Goal: Task Accomplishment & Management: Manage account settings

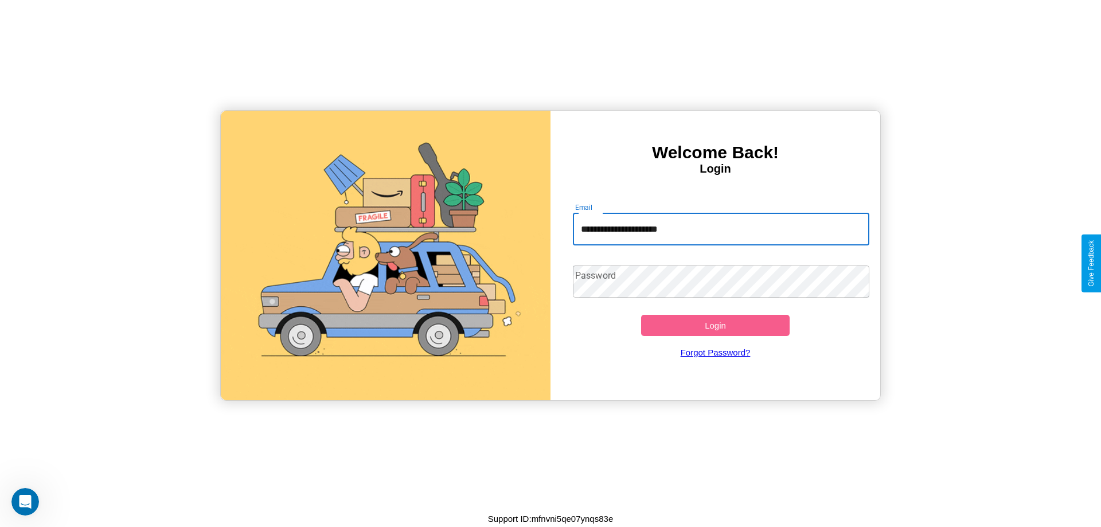
type input "**********"
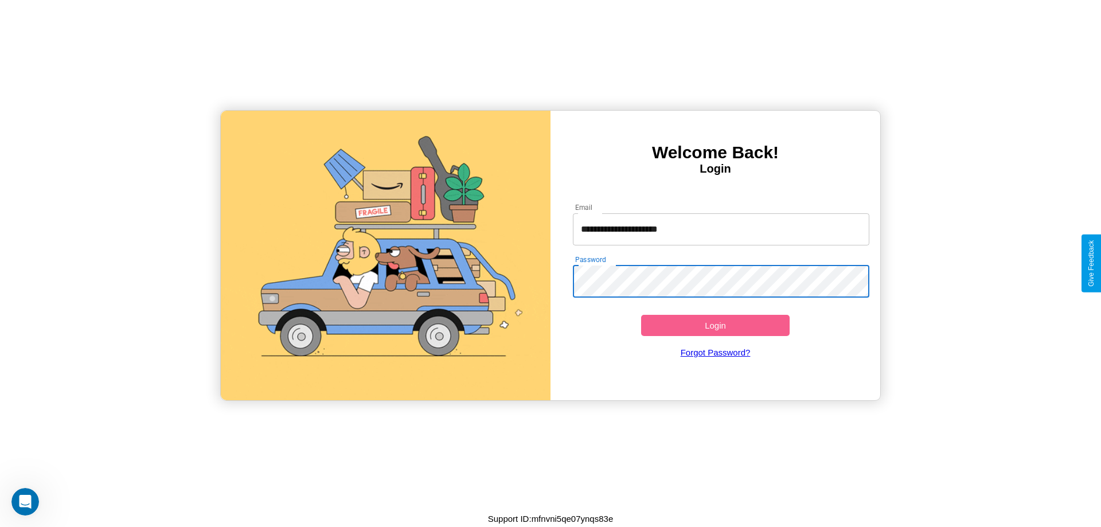
click at [715, 325] on button "Login" at bounding box center [715, 325] width 148 height 21
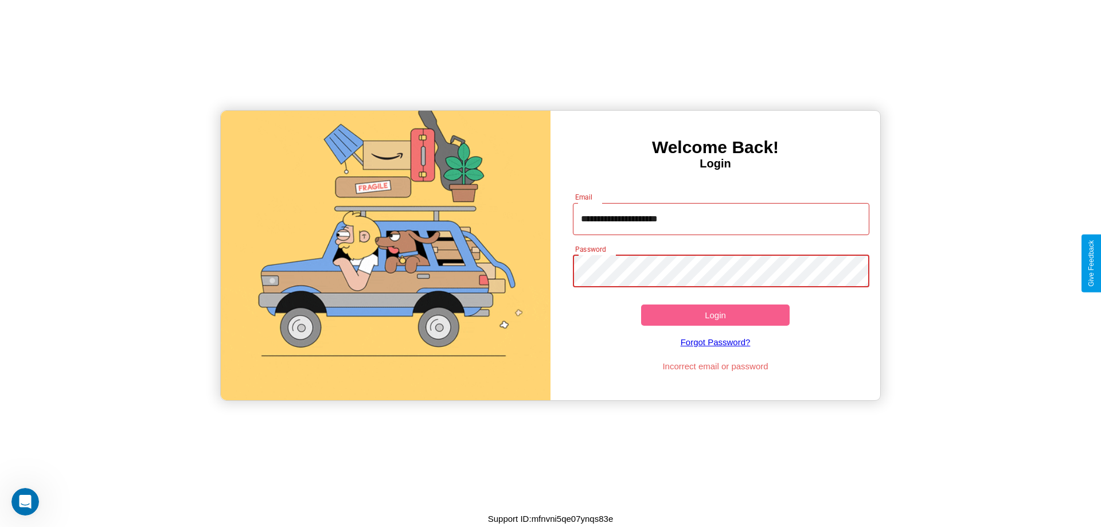
click at [715, 315] on button "Login" at bounding box center [715, 314] width 148 height 21
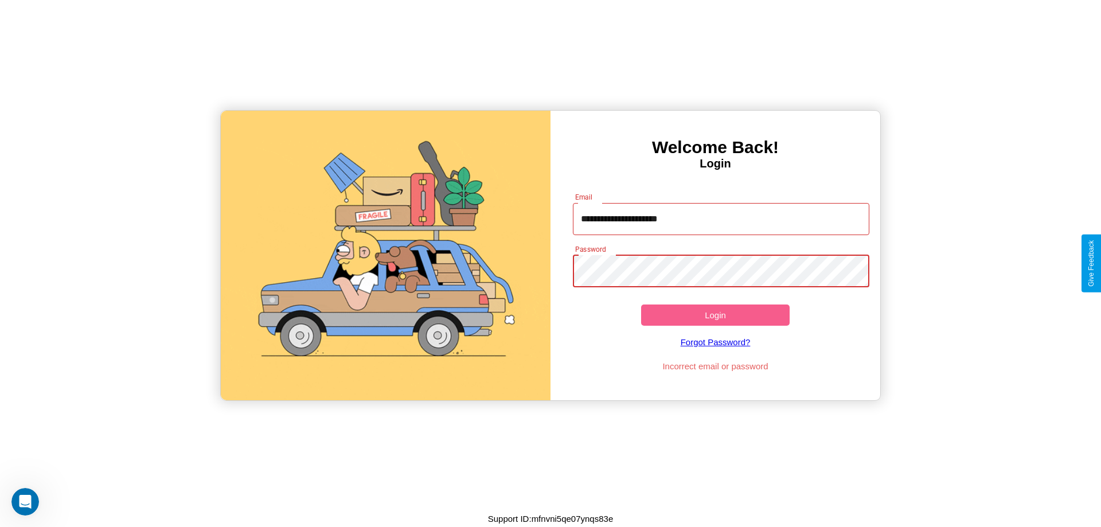
click at [715, 315] on button "Login" at bounding box center [715, 314] width 148 height 21
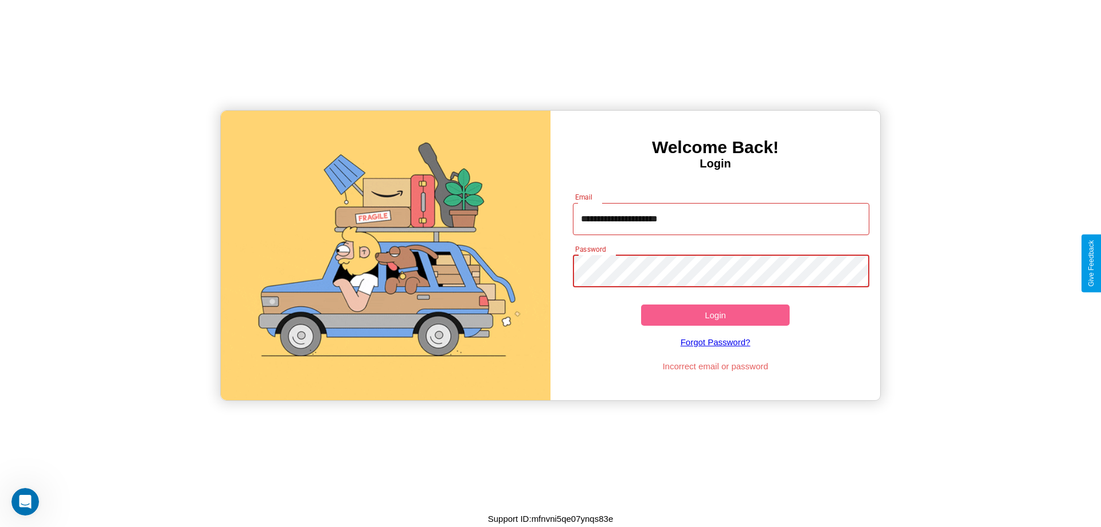
click at [715, 315] on button "Login" at bounding box center [715, 314] width 148 height 21
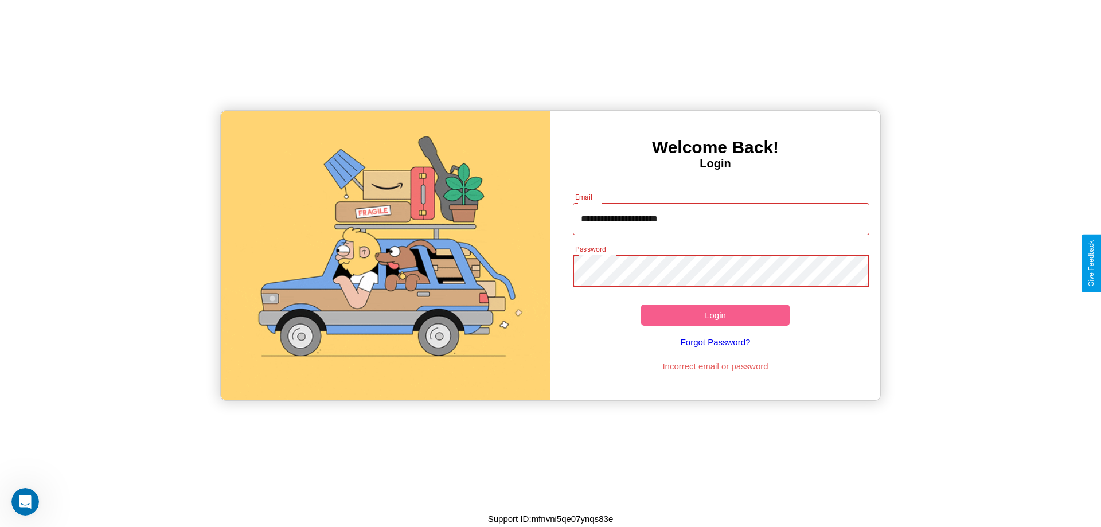
click at [715, 315] on button "Login" at bounding box center [715, 314] width 148 height 21
